Goal: Navigation & Orientation: Find specific page/section

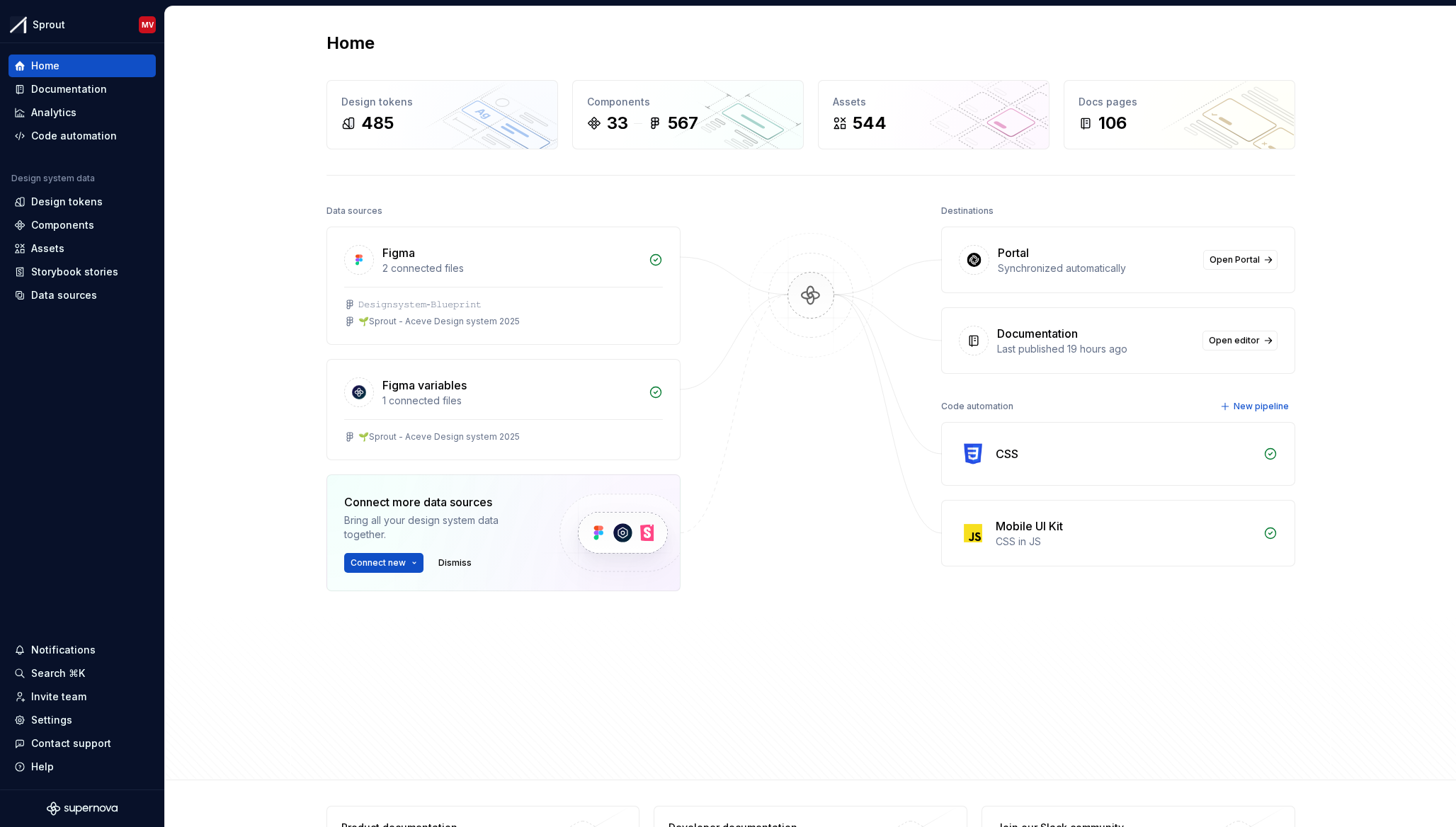
click at [774, 468] on div at bounding box center [811, 449] width 141 height 497
click at [801, 296] on img at bounding box center [810, 310] width 137 height 153
click at [806, 296] on img at bounding box center [810, 310] width 137 height 153
click at [1356, 261] on div "Home Design tokens 485 Components 33 567 Assets 544 Docs pages 106 Data sources…" at bounding box center [811, 393] width 1292 height 774
click at [1252, 259] on span "Open Portal" at bounding box center [1234, 259] width 50 height 11
